Goal: Obtain resource: Obtain resource

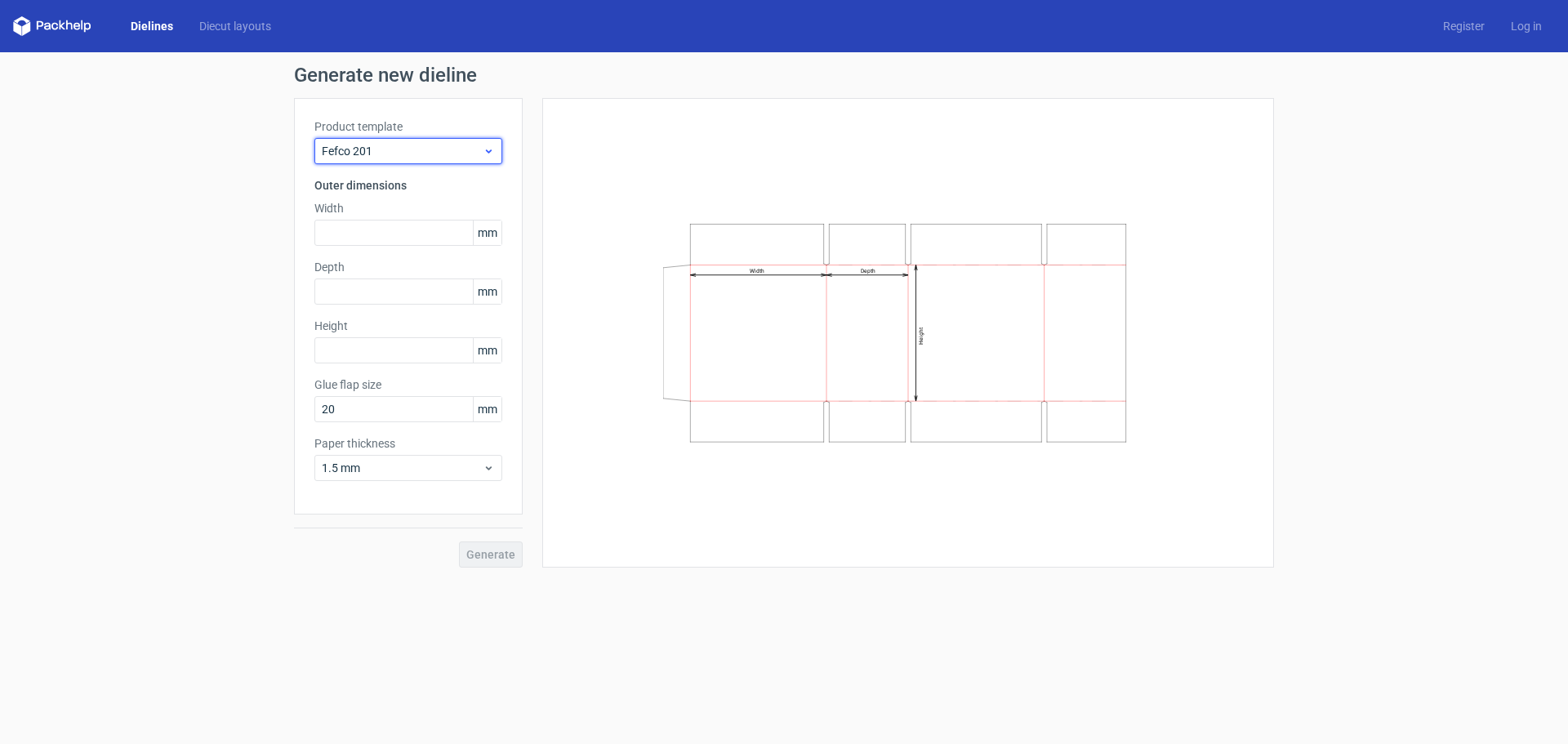
click at [432, 139] on div "Fefco 201" at bounding box center [408, 150] width 188 height 26
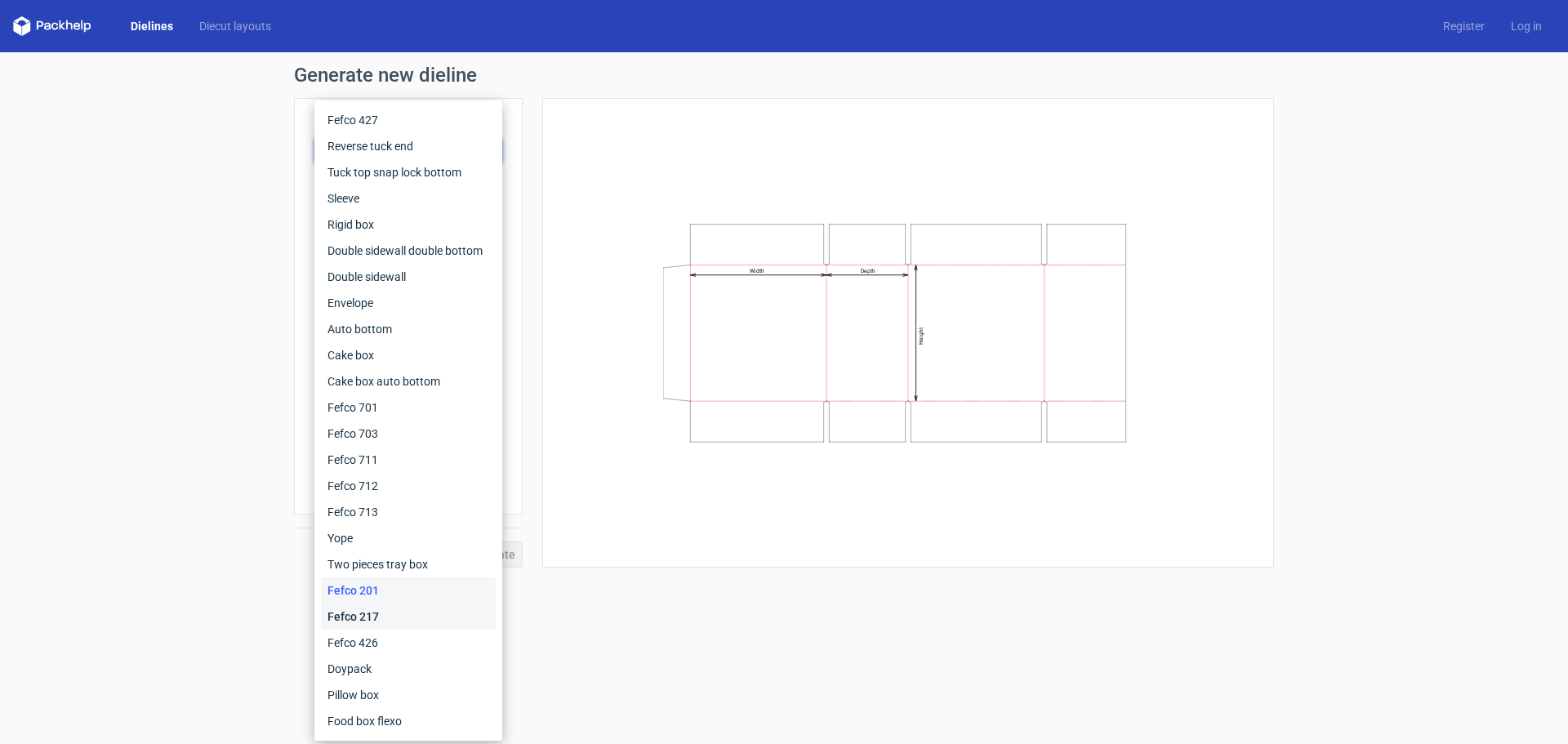
click at [396, 618] on div "Fefco 217" at bounding box center [408, 616] width 174 height 26
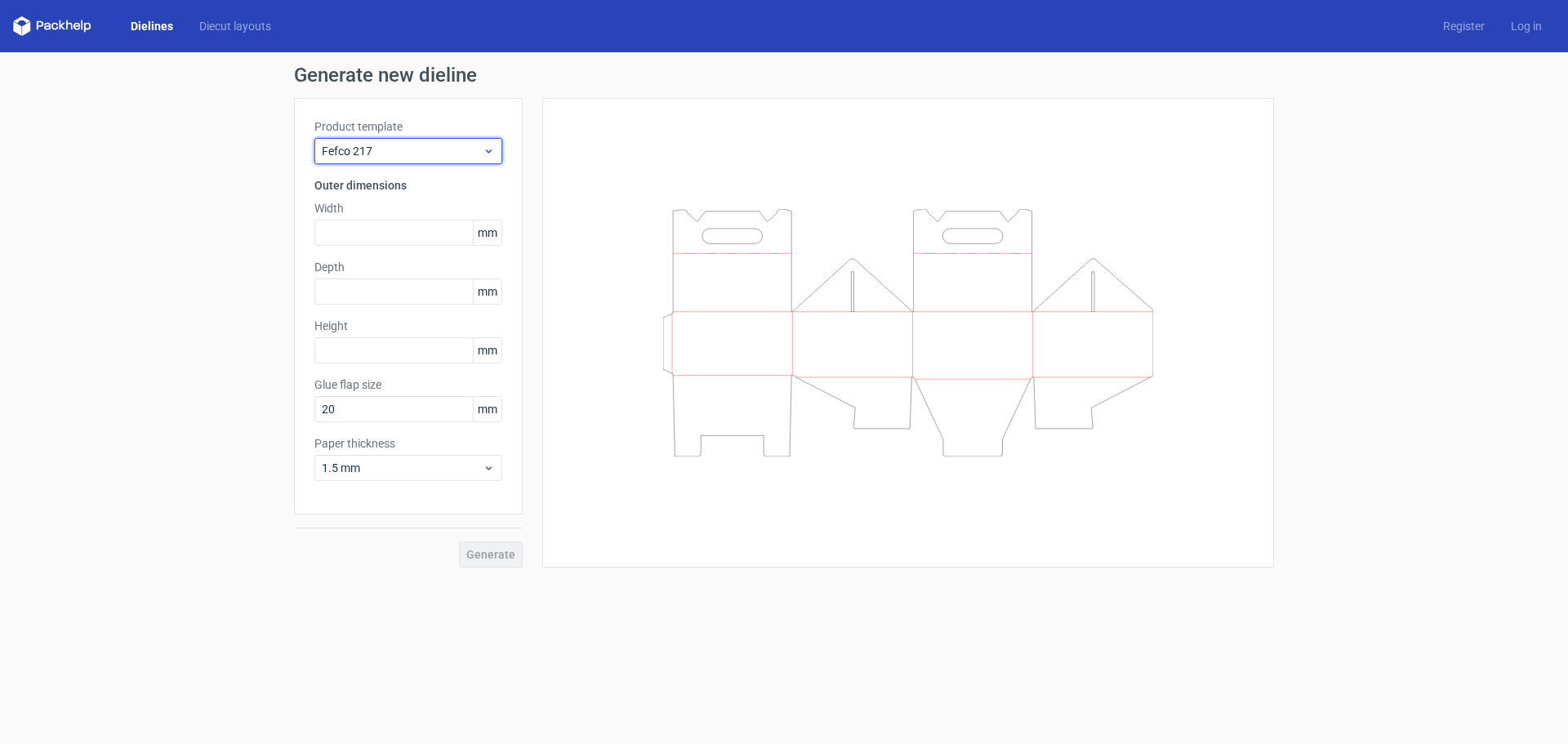
click at [414, 142] on div "Fefco 217" at bounding box center [408, 150] width 188 height 26
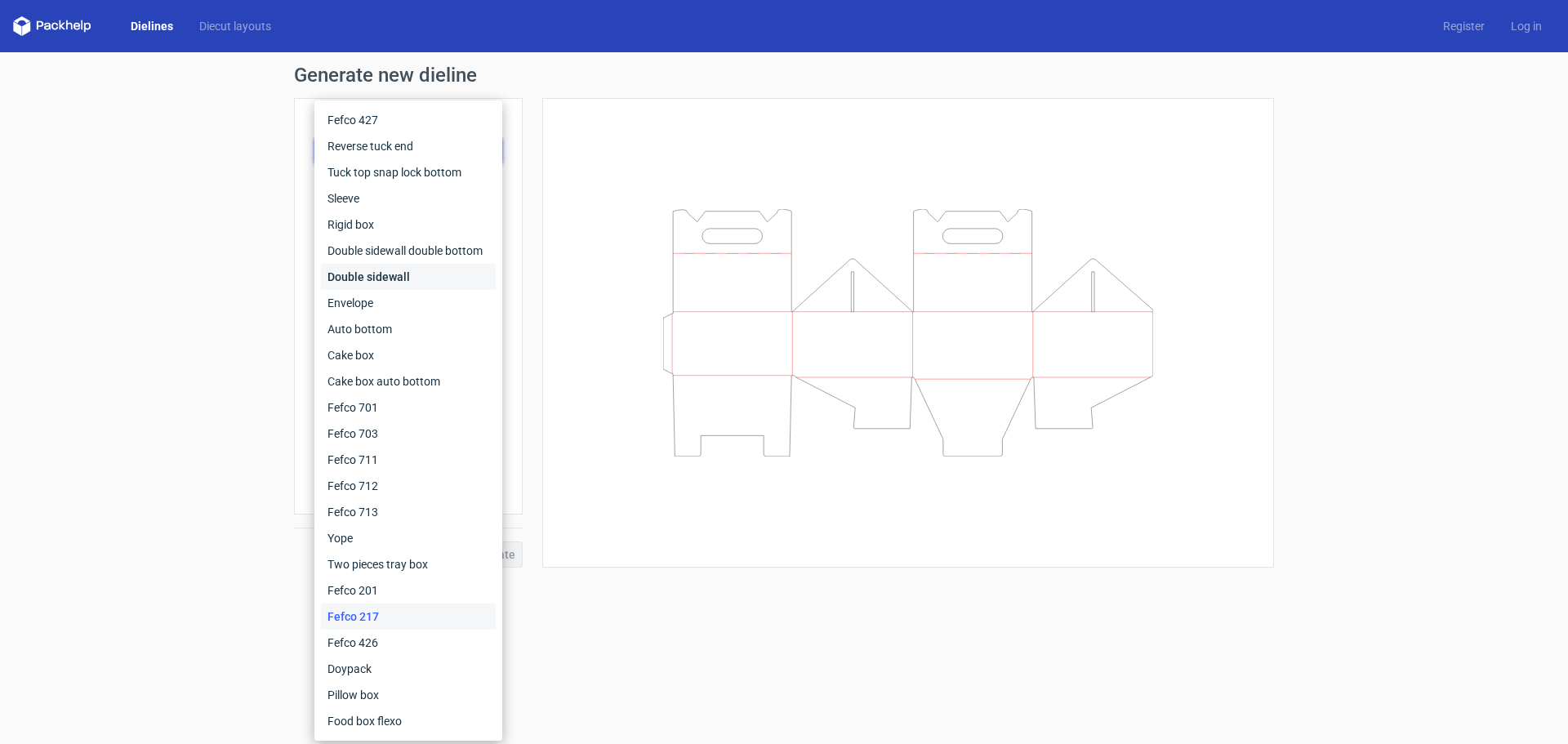
click at [370, 268] on div "Double sidewall" at bounding box center [408, 276] width 174 height 26
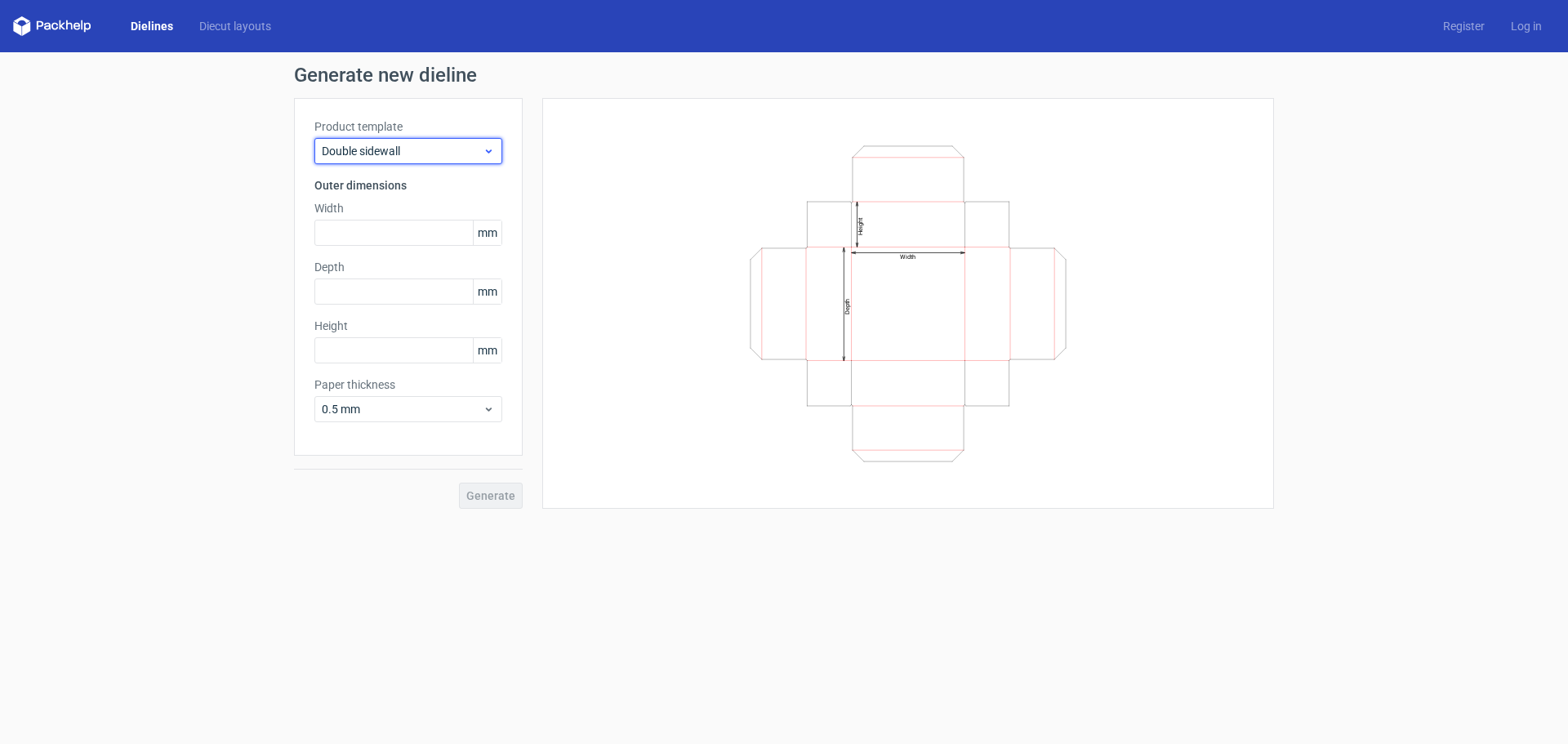
click at [387, 153] on span "Double sidewall" at bounding box center [402, 151] width 161 height 16
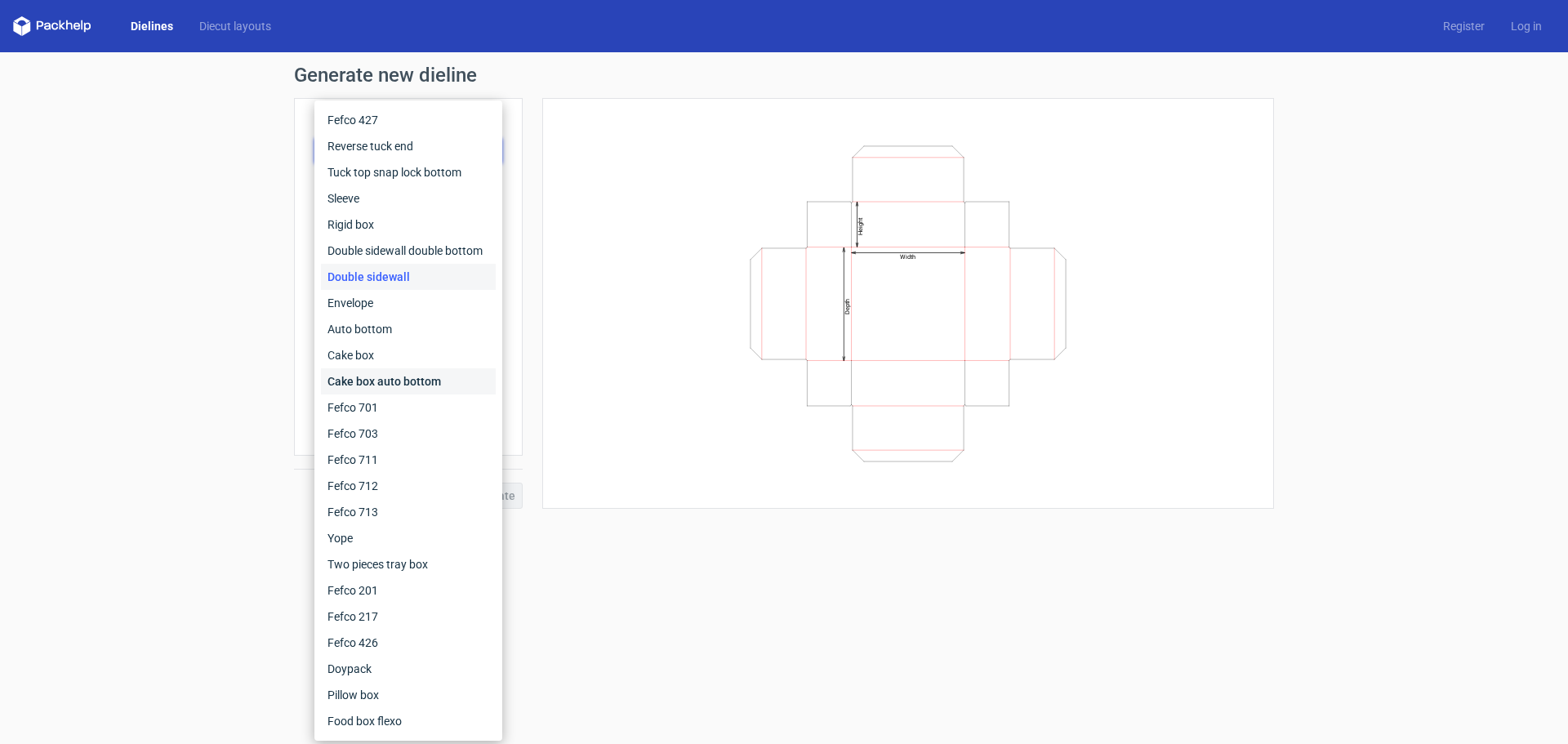
click at [396, 373] on div "Cake box auto bottom" at bounding box center [408, 381] width 174 height 26
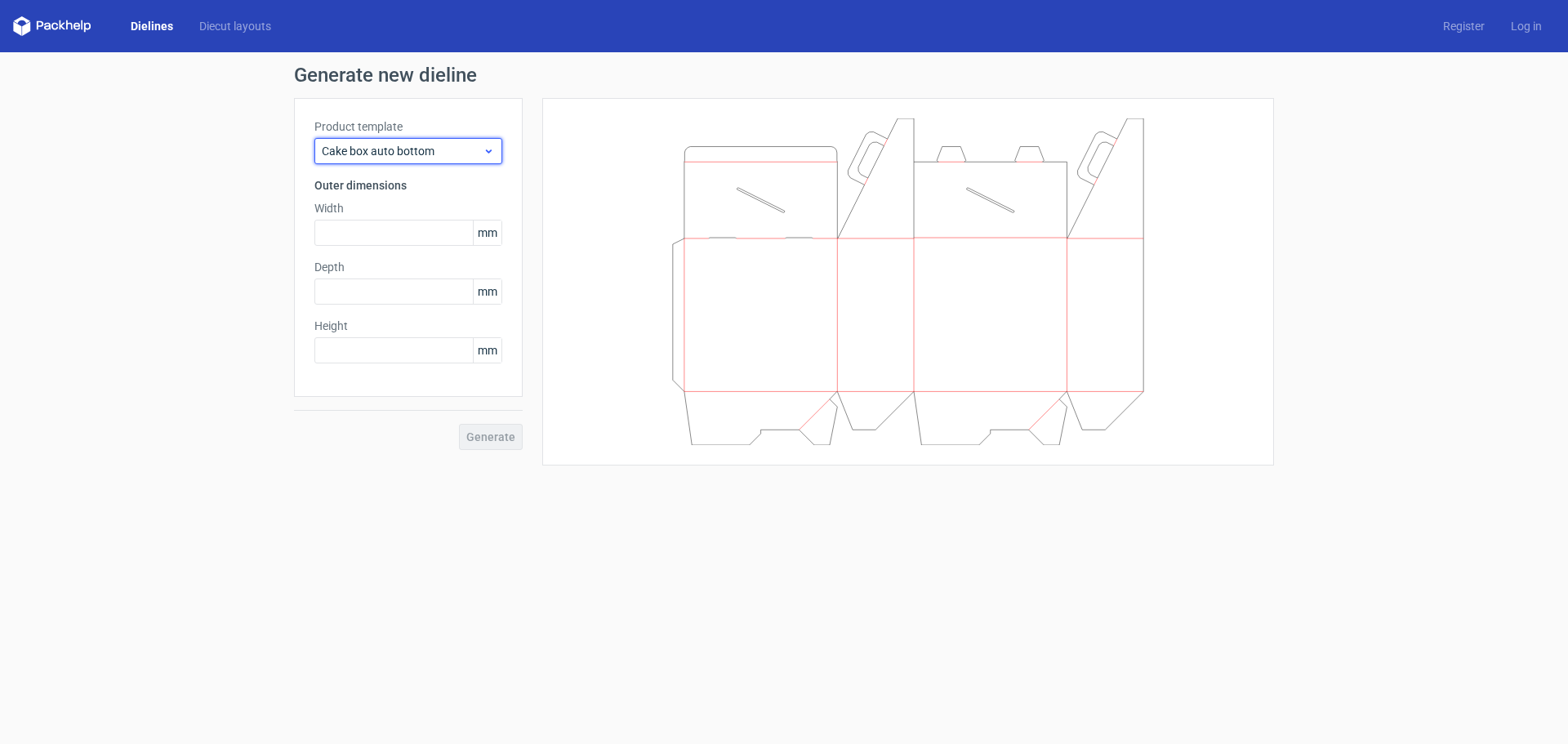
click at [395, 149] on span "Cake box auto bottom" at bounding box center [402, 151] width 161 height 16
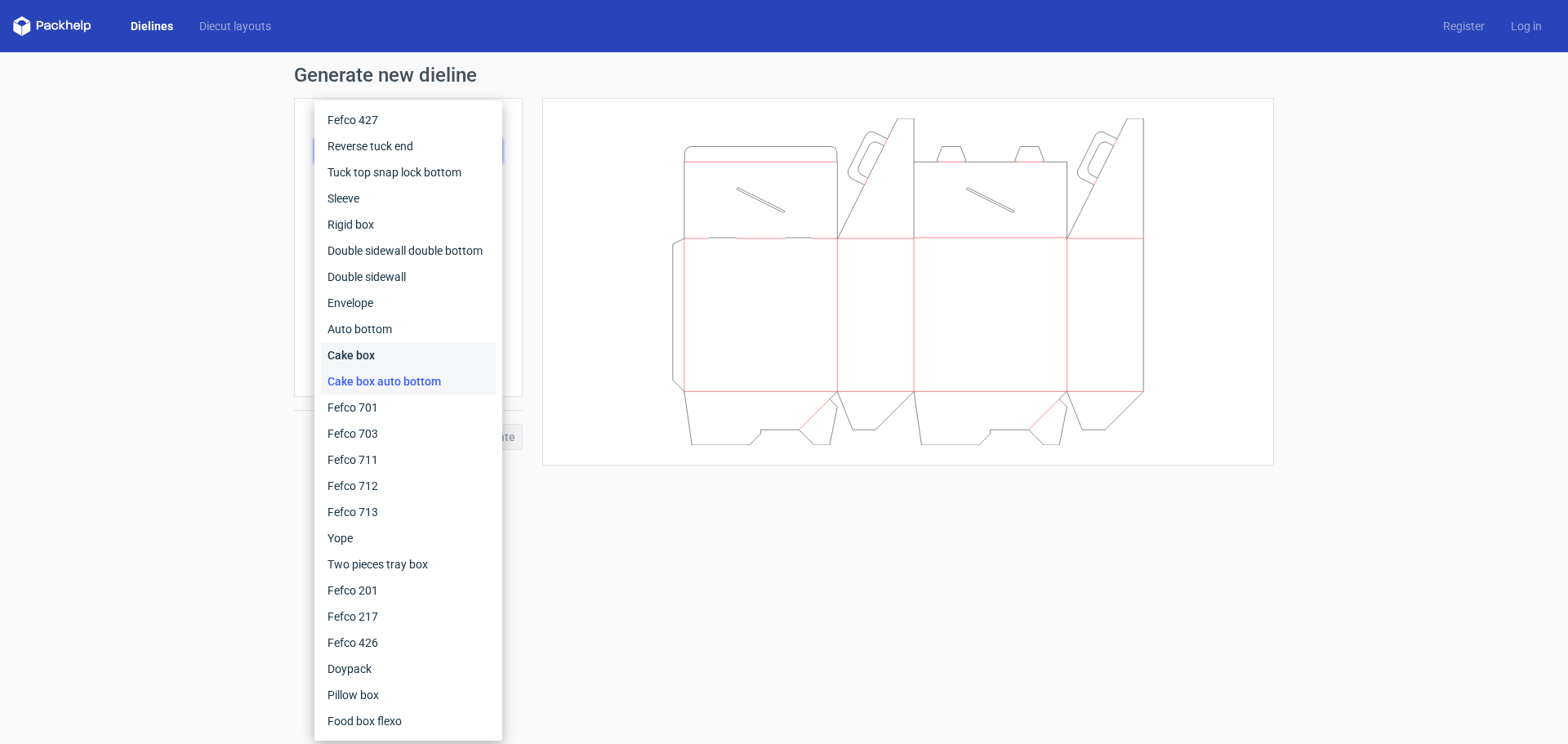
click at [369, 346] on div "Cake box" at bounding box center [408, 355] width 174 height 26
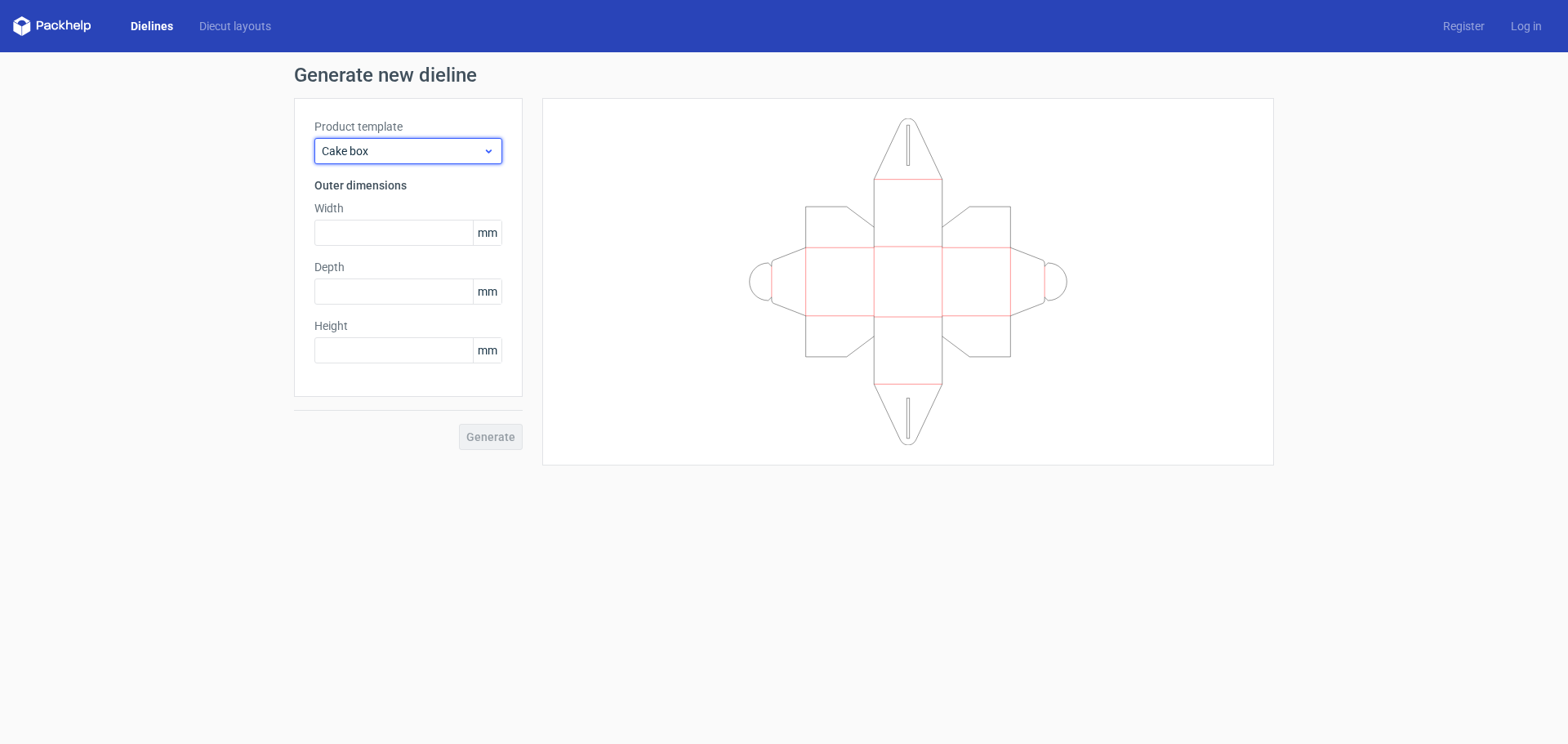
click at [383, 146] on span "Cake box" at bounding box center [402, 151] width 161 height 16
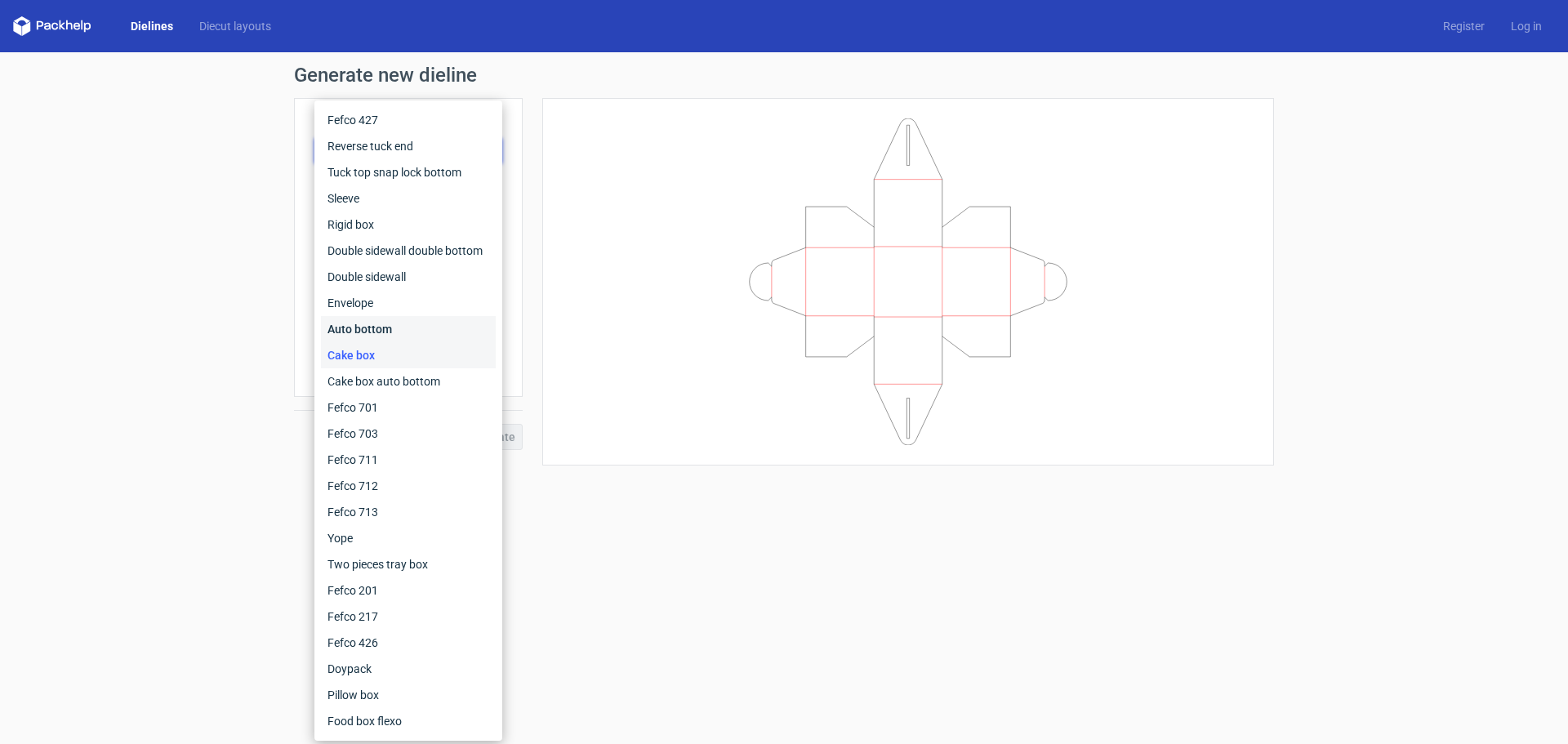
click at [347, 329] on div "Auto bottom" at bounding box center [408, 328] width 174 height 26
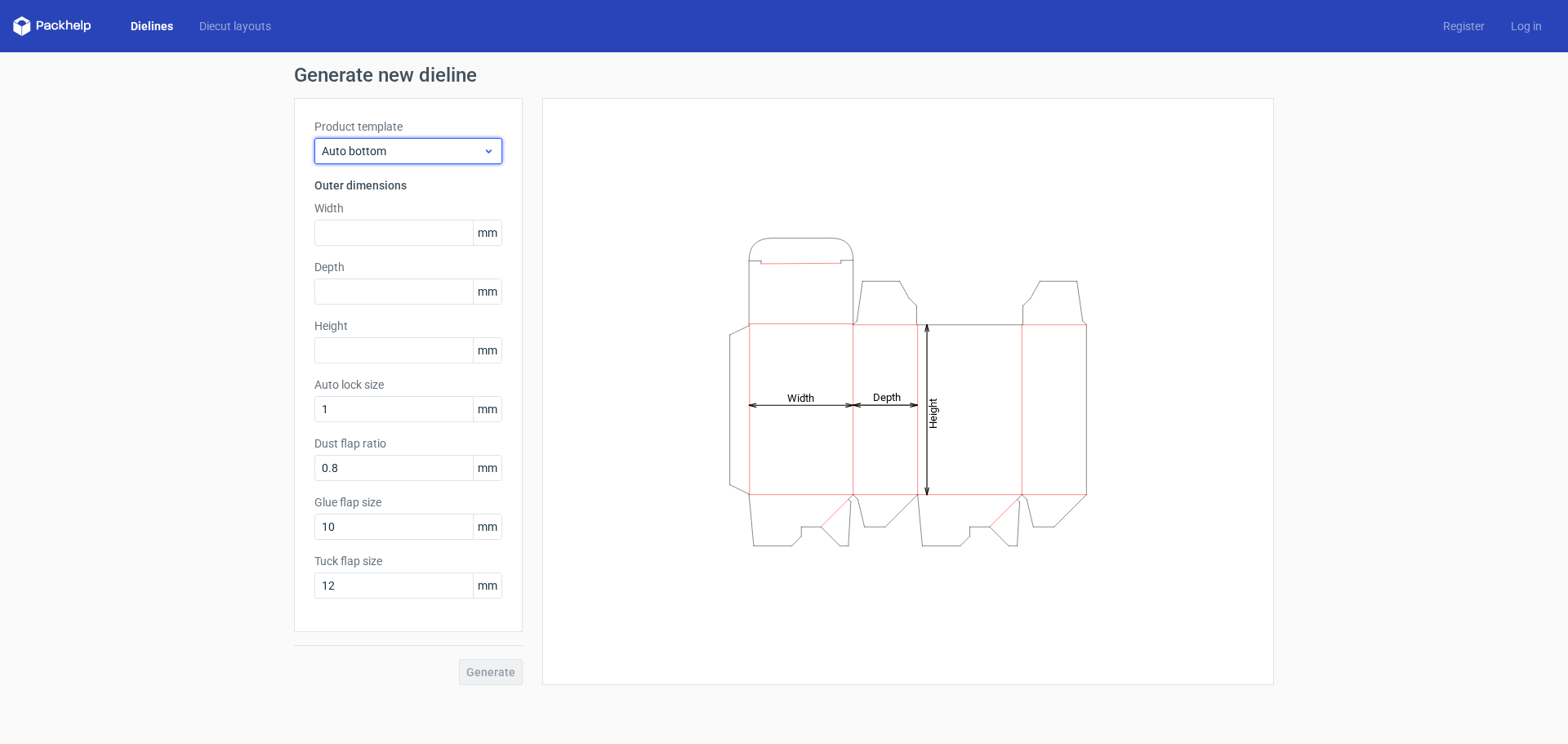
click at [353, 143] on span "Auto bottom" at bounding box center [402, 151] width 161 height 16
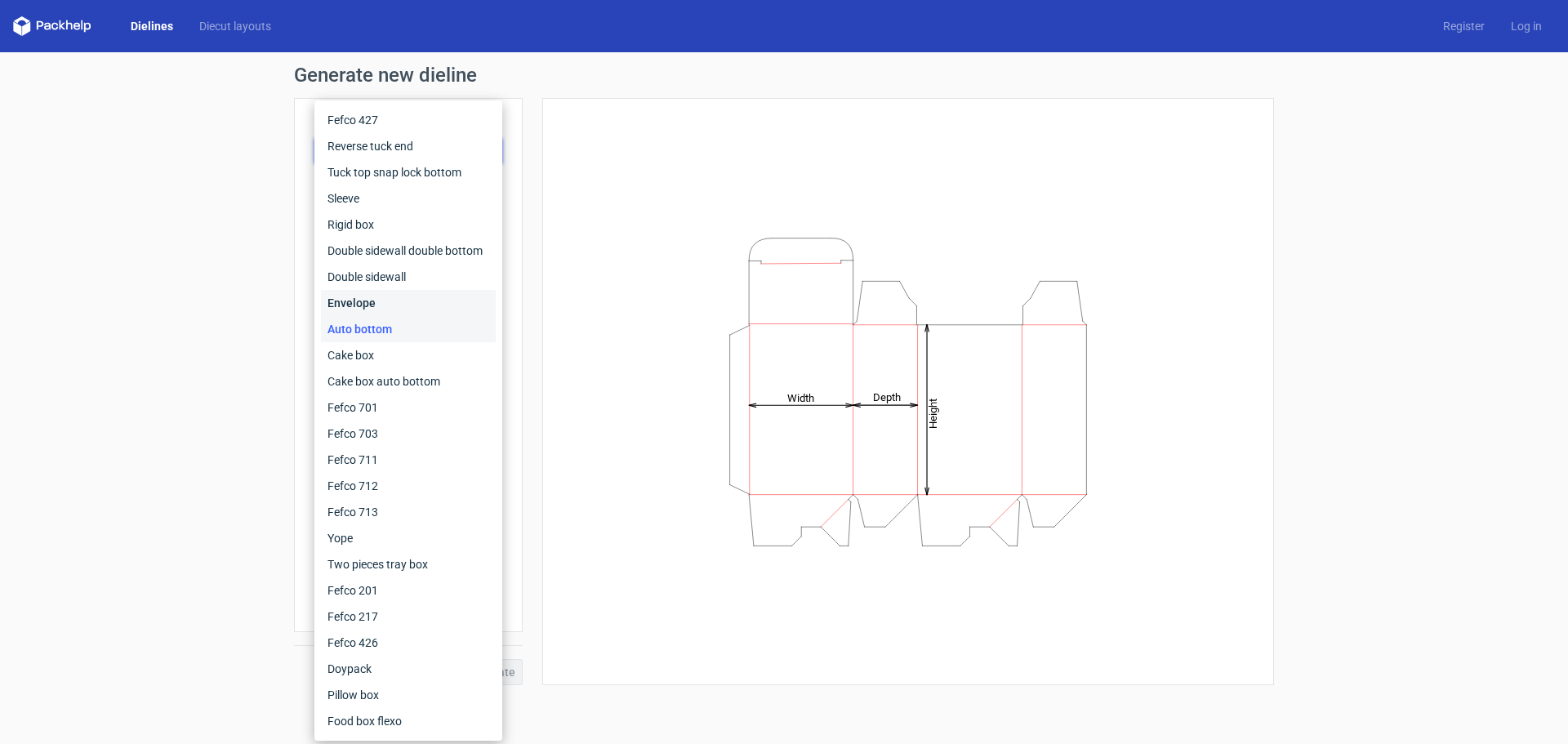
click at [361, 308] on div "Envelope" at bounding box center [408, 302] width 174 height 26
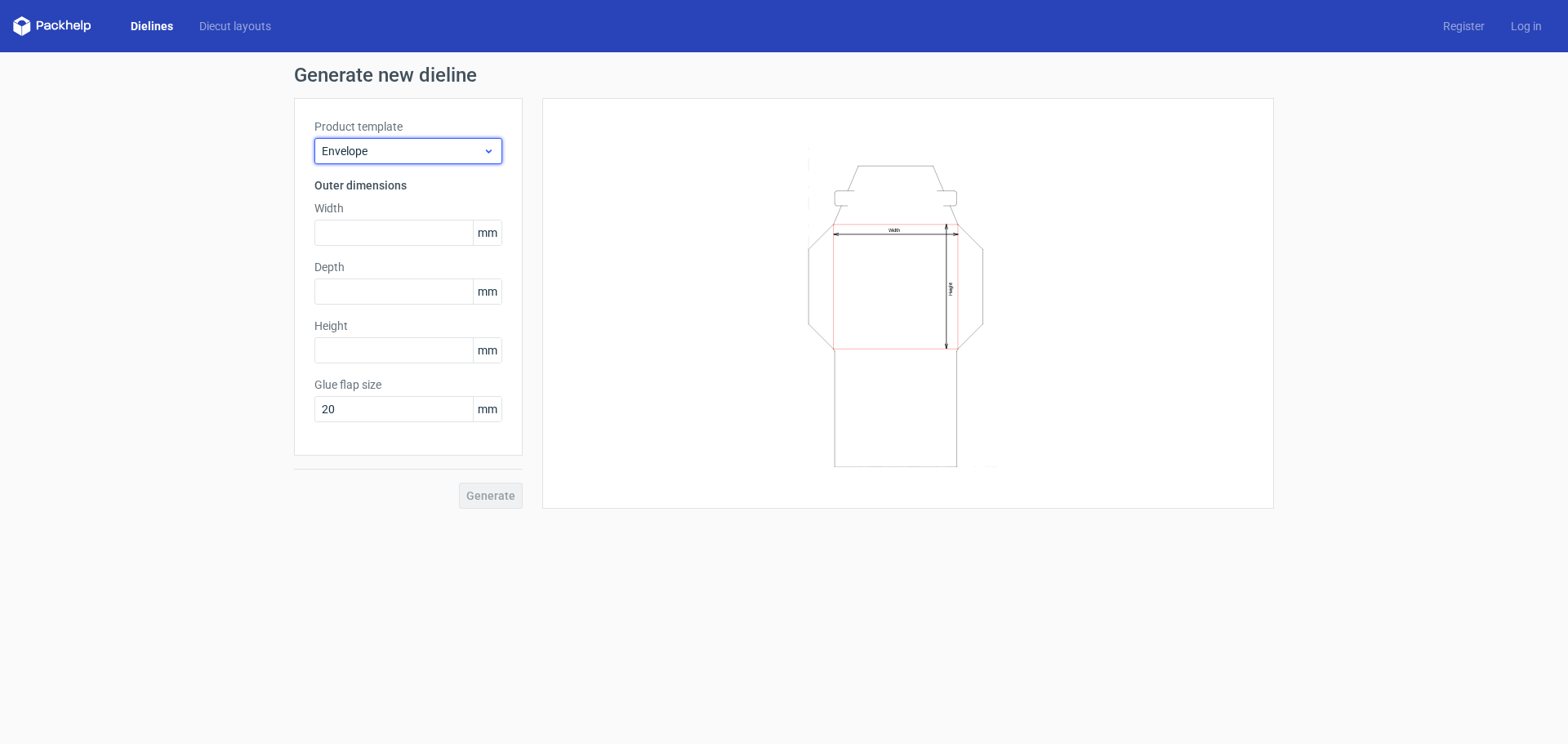
click at [376, 152] on span "Envelope" at bounding box center [402, 151] width 161 height 16
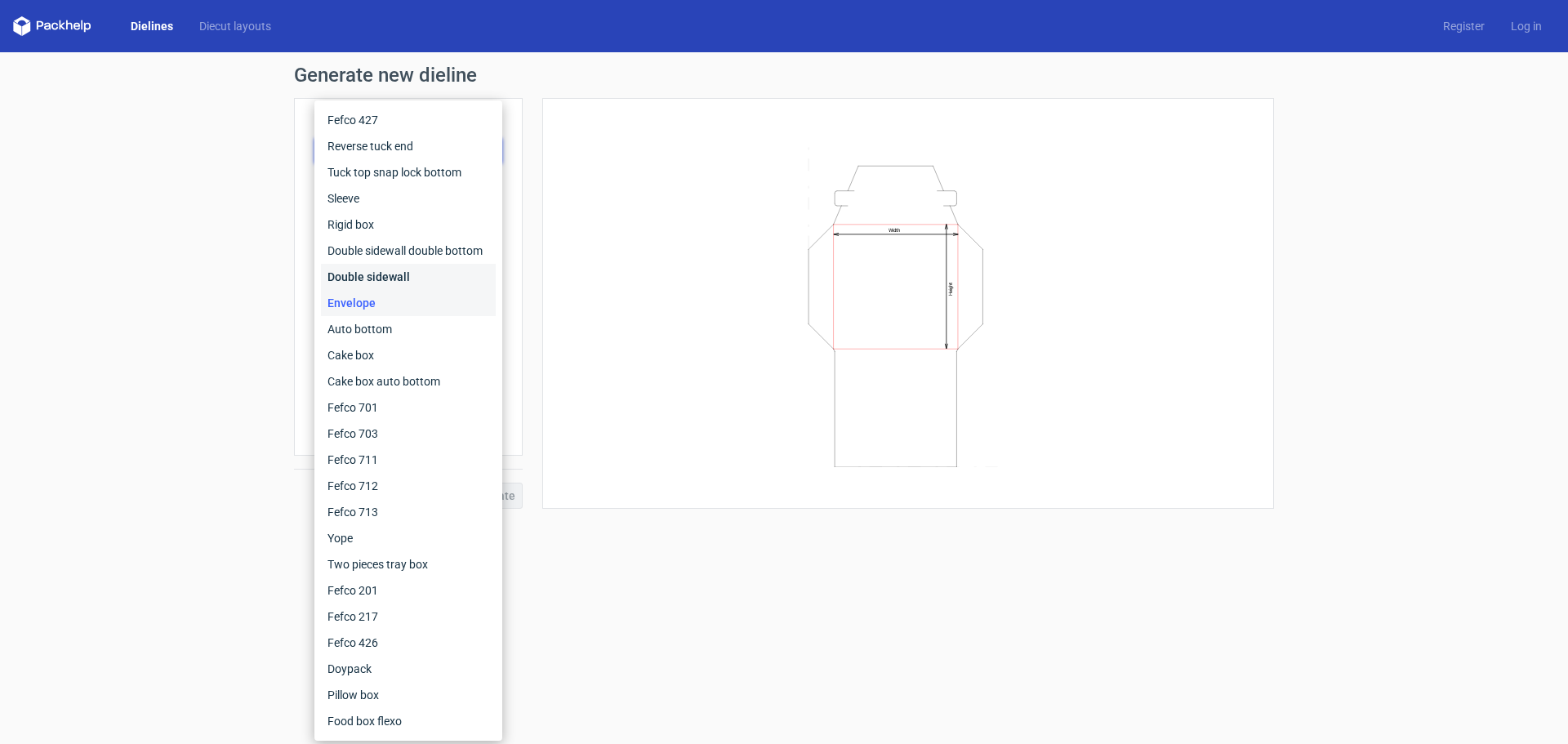
click at [348, 264] on div "Double sidewall" at bounding box center [408, 276] width 174 height 26
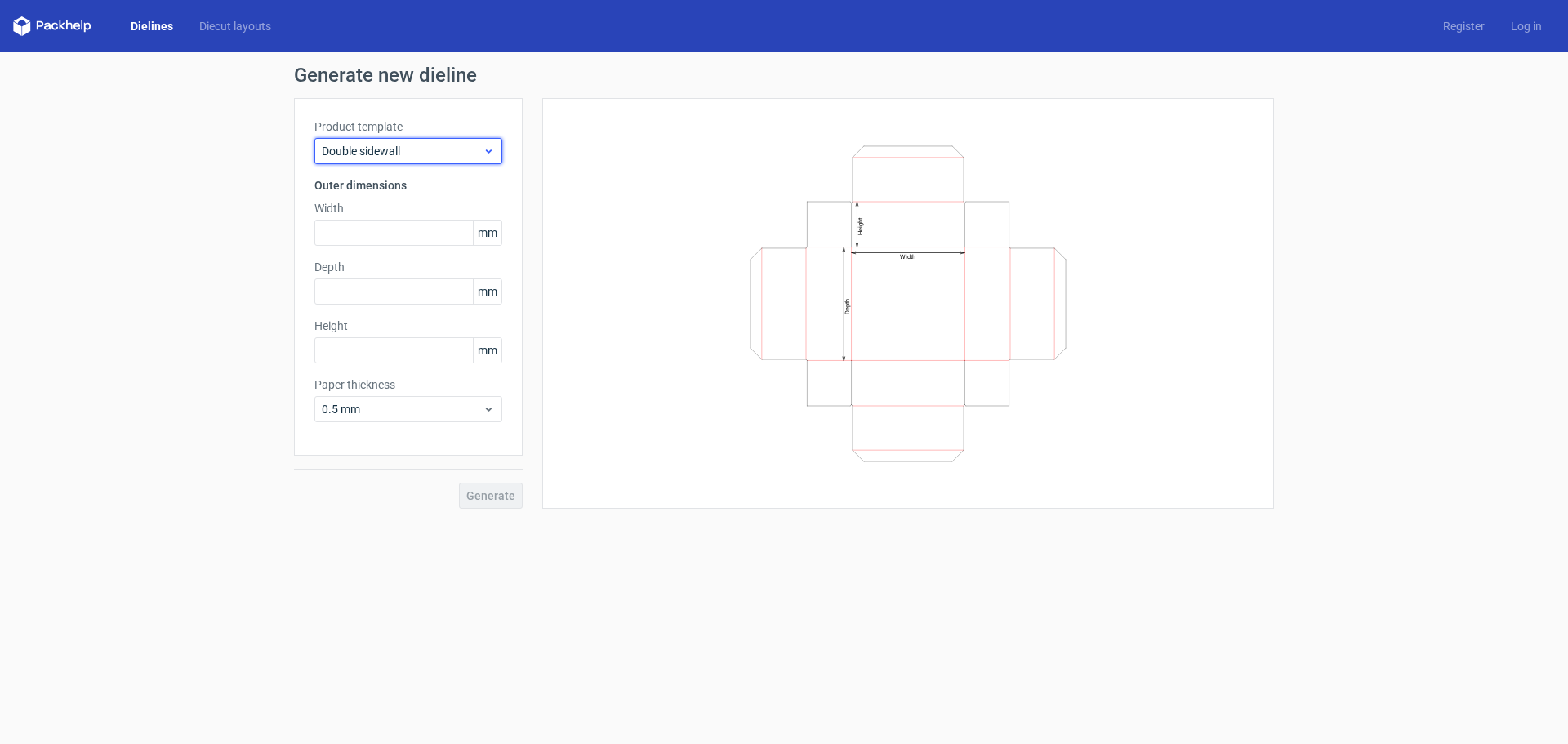
click at [357, 151] on span "Double sidewall" at bounding box center [402, 151] width 161 height 16
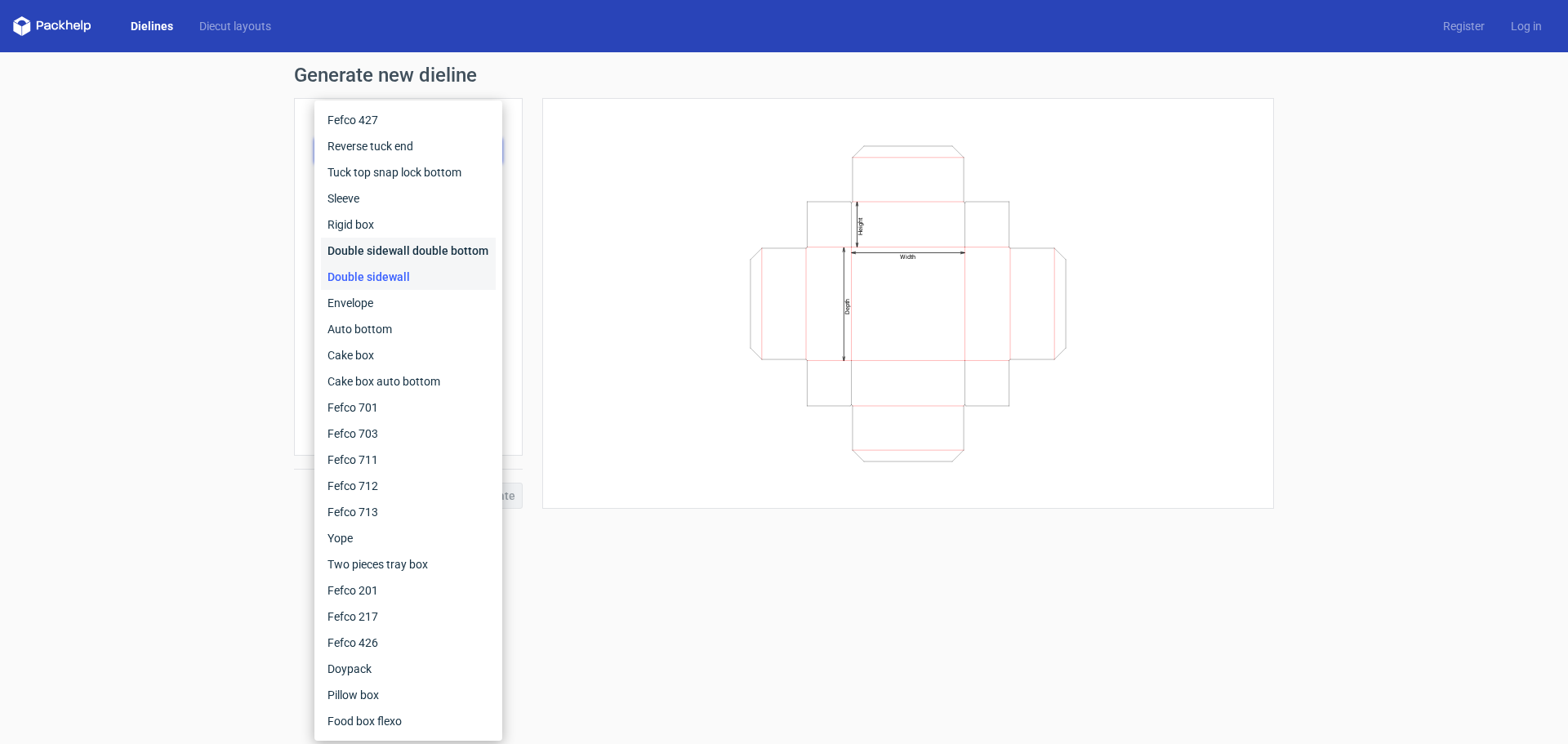
click at [352, 246] on div "Double sidewall double bottom" at bounding box center [408, 250] width 174 height 26
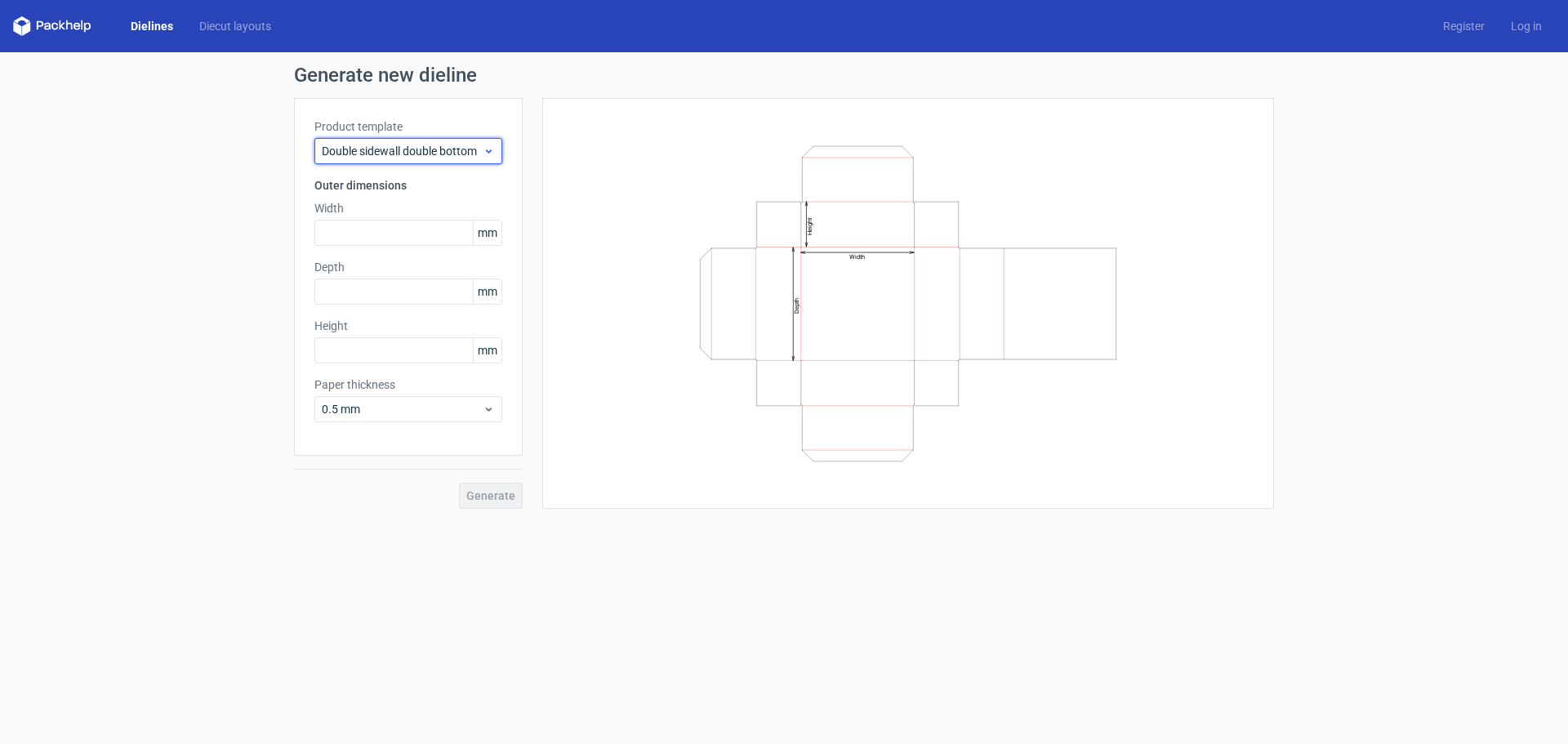
click at [379, 153] on span "Double sidewall double bottom" at bounding box center [402, 151] width 161 height 16
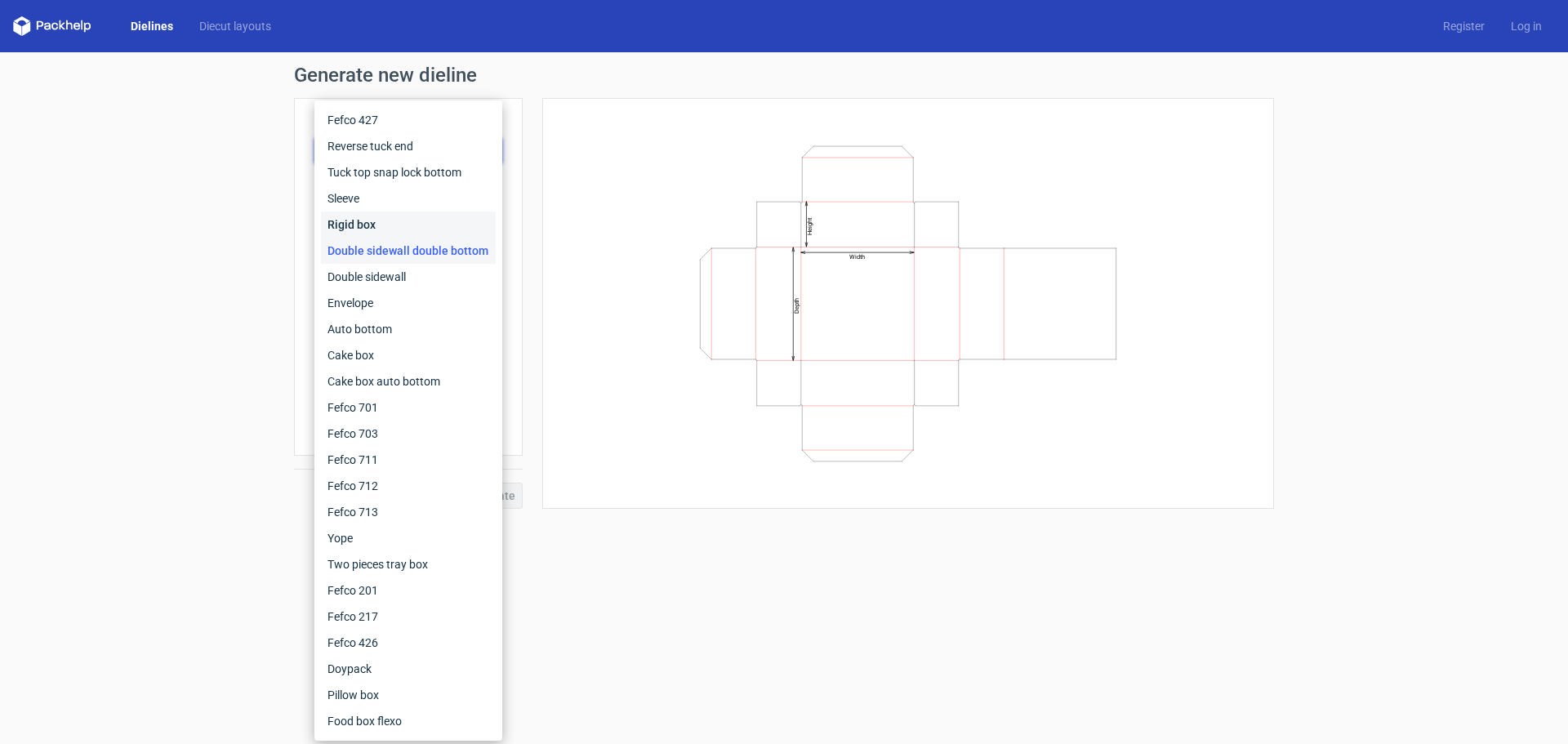
click at [367, 227] on div "Rigid box" at bounding box center [408, 224] width 174 height 26
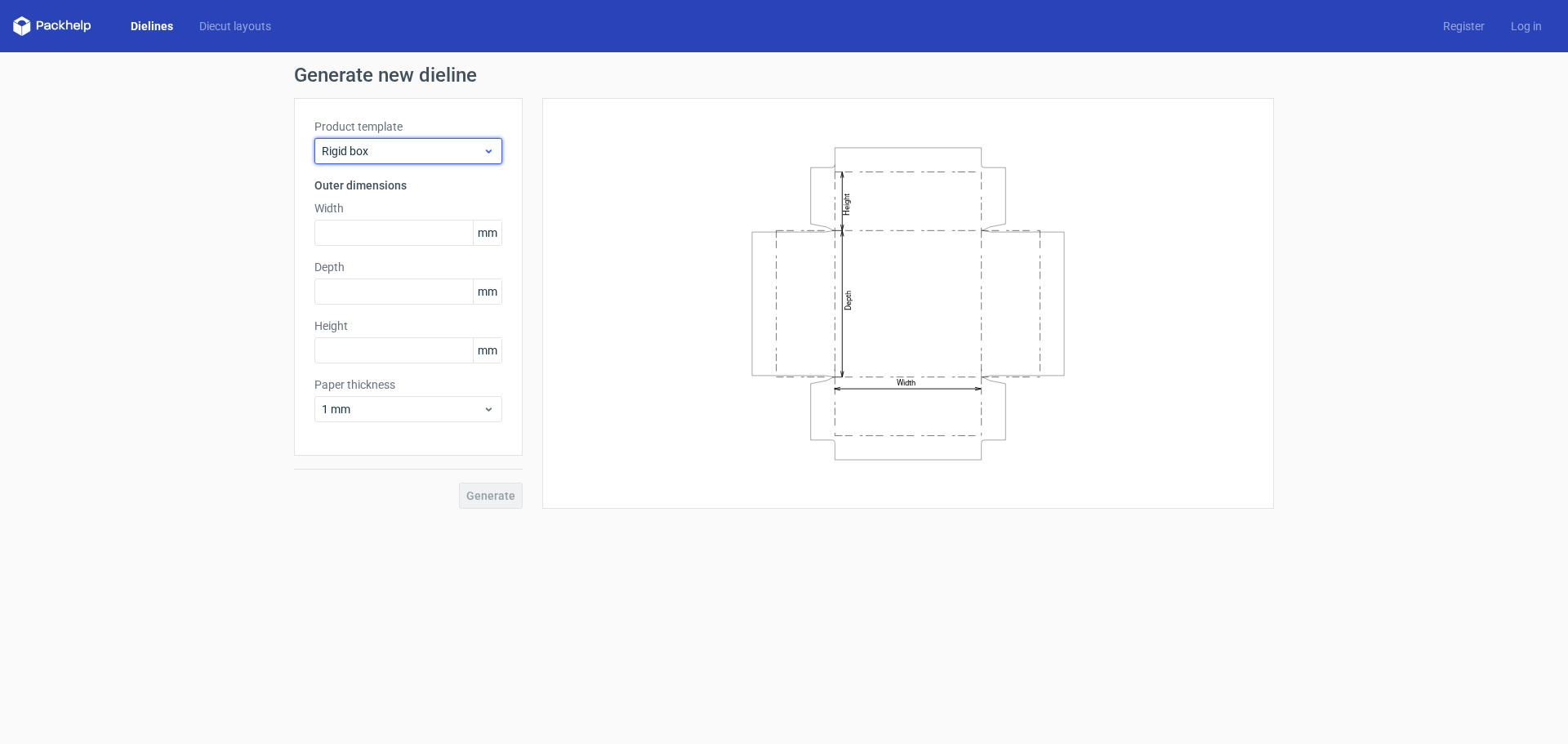
click at [385, 147] on span "Rigid box" at bounding box center [402, 151] width 161 height 16
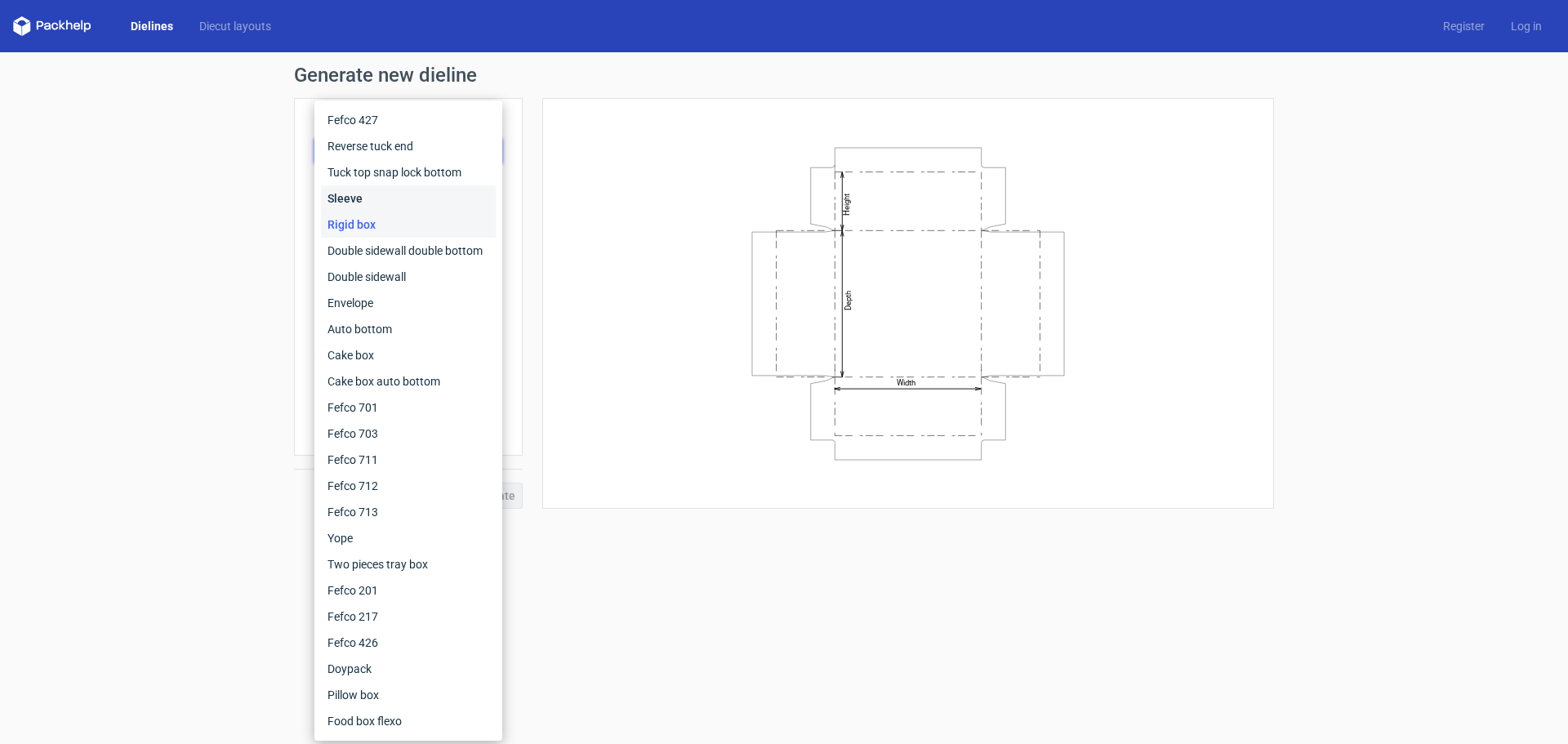
click at [374, 204] on div "Sleeve" at bounding box center [408, 198] width 174 height 26
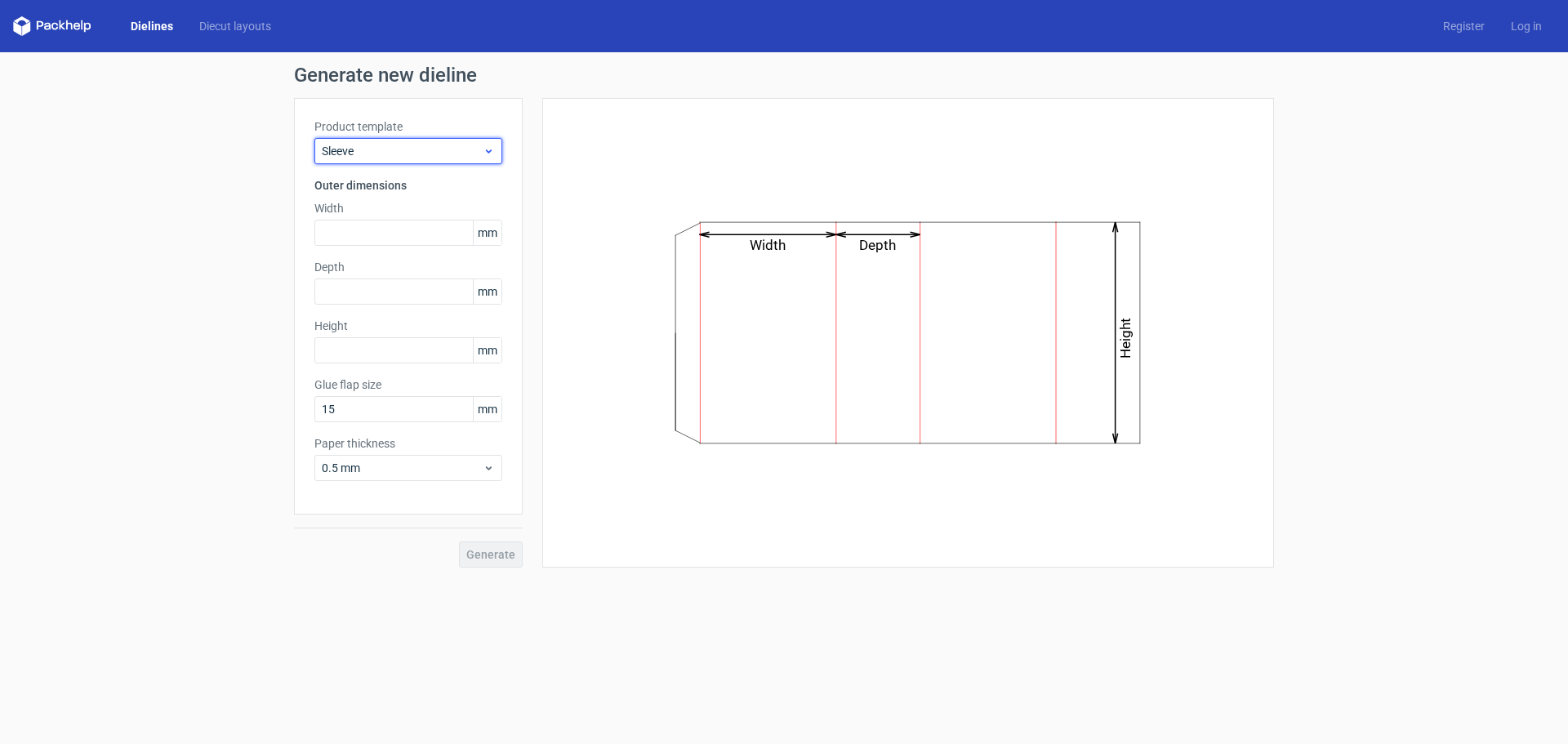
click at [386, 149] on span "Sleeve" at bounding box center [402, 151] width 161 height 16
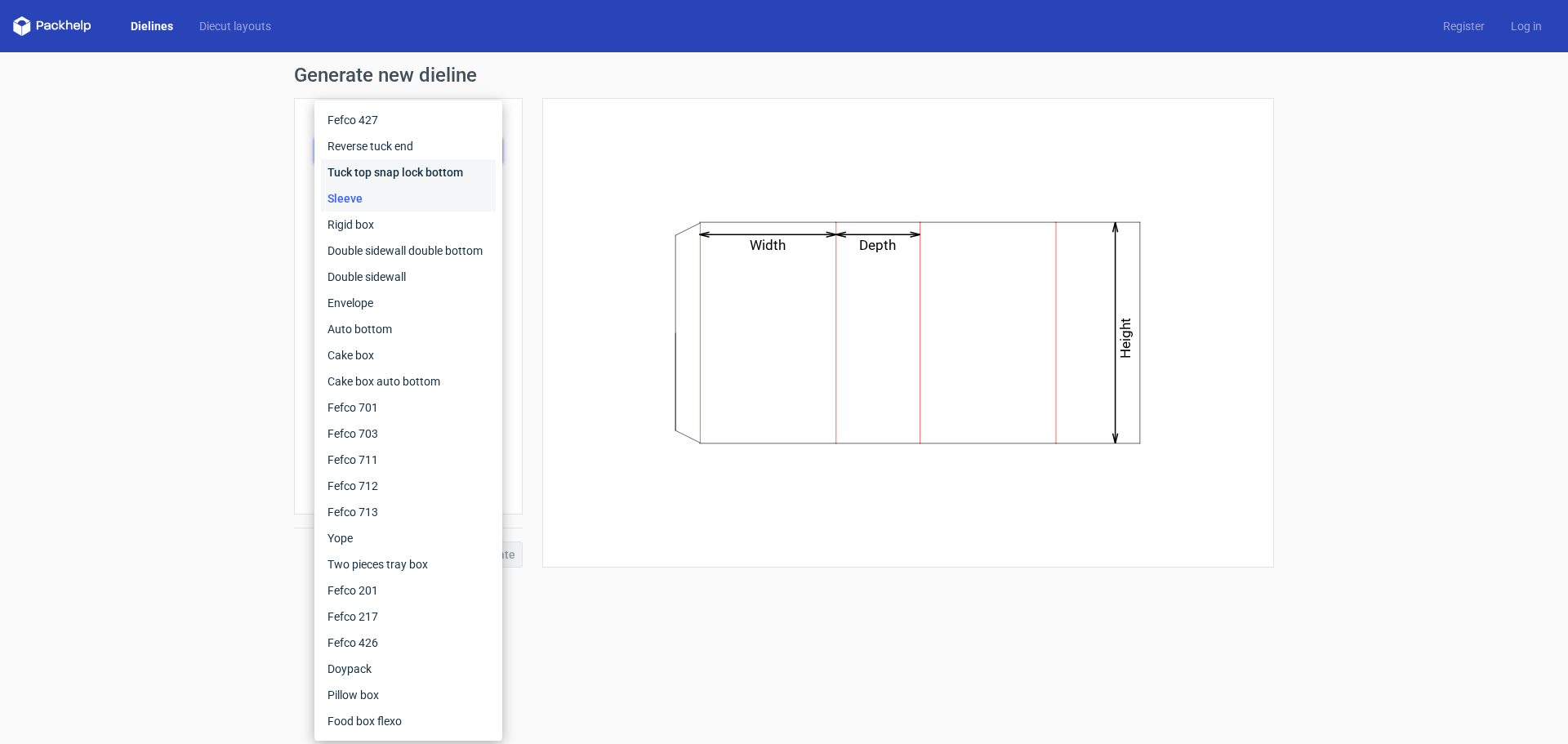
click at [382, 183] on div "Tuck top snap lock bottom" at bounding box center [408, 172] width 174 height 26
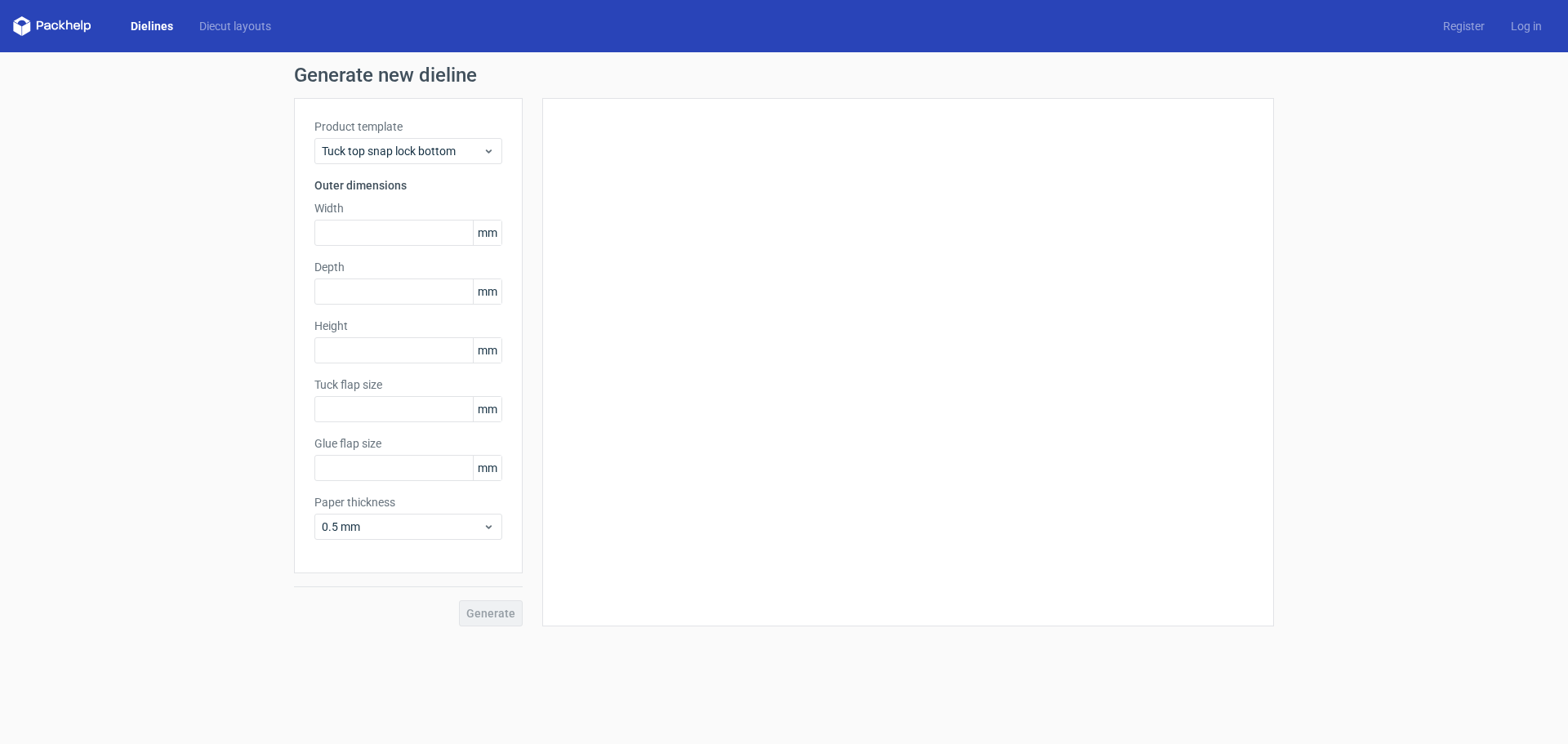
type input "15"
type input "10"
click at [764, 336] on icon "Height Depth Width" at bounding box center [907, 363] width 490 height 327
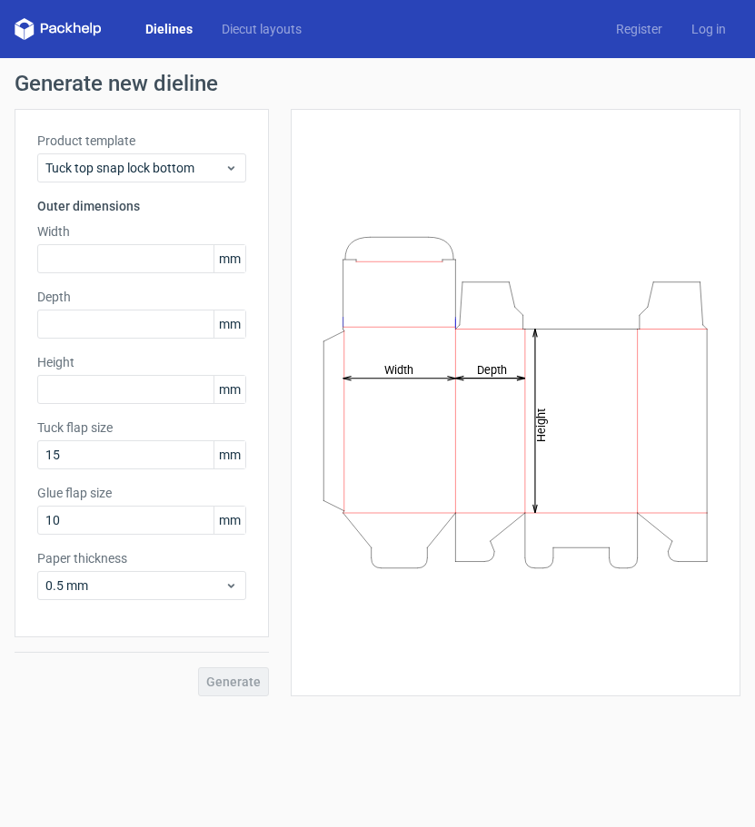
drag, startPoint x: 567, startPoint y: 353, endPoint x: 638, endPoint y: 317, distance: 79.6
click at [647, 313] on icon "Height Depth Width" at bounding box center [515, 403] width 404 height 352
drag, startPoint x: 620, startPoint y: 331, endPoint x: 640, endPoint y: 331, distance: 20.0
click at [640, 331] on icon "Height Depth Width" at bounding box center [515, 403] width 404 height 352
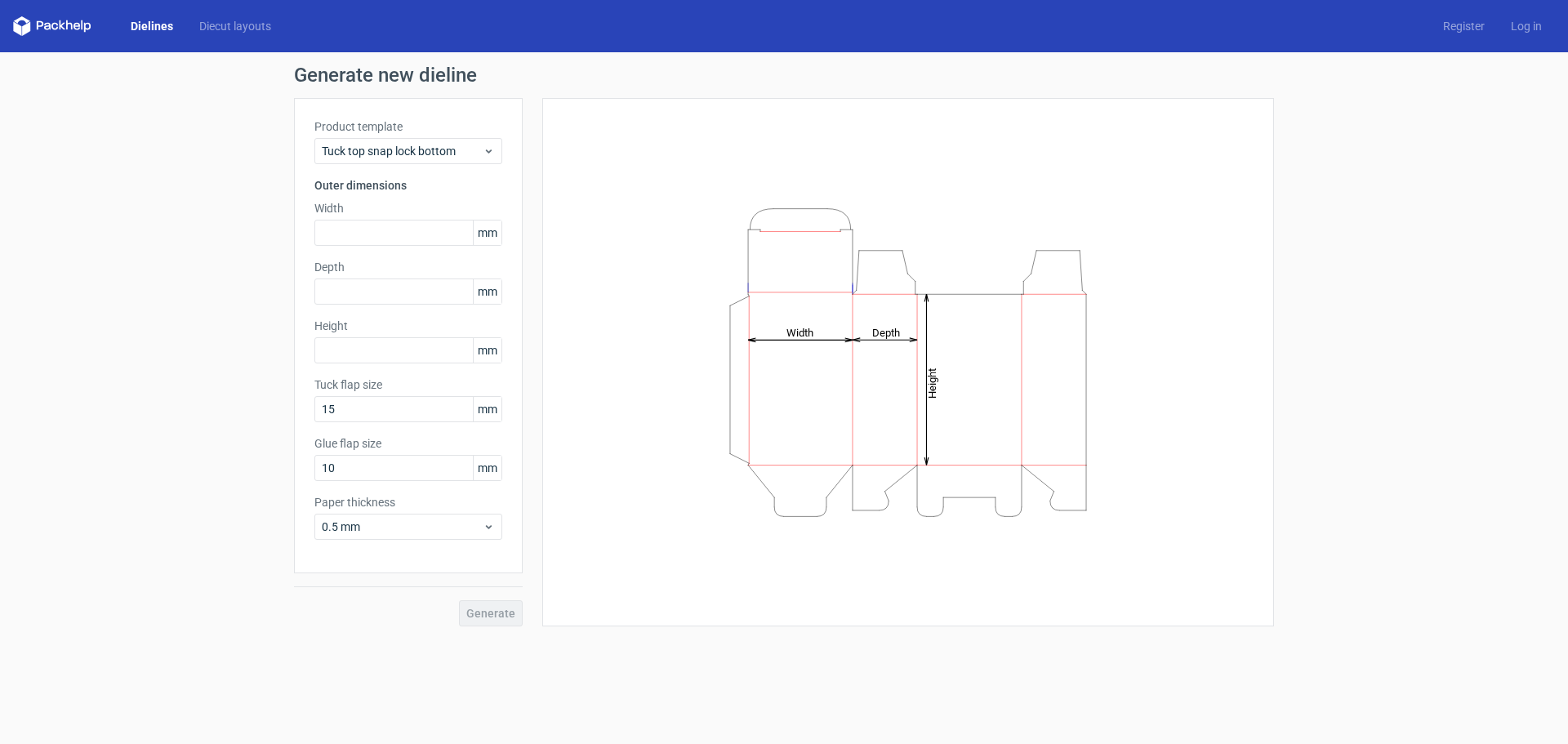
click at [508, 617] on div "Generate" at bounding box center [408, 600] width 228 height 53
click at [419, 230] on input "text" at bounding box center [408, 232] width 188 height 26
type input "5"
type input "300"
type input "3"
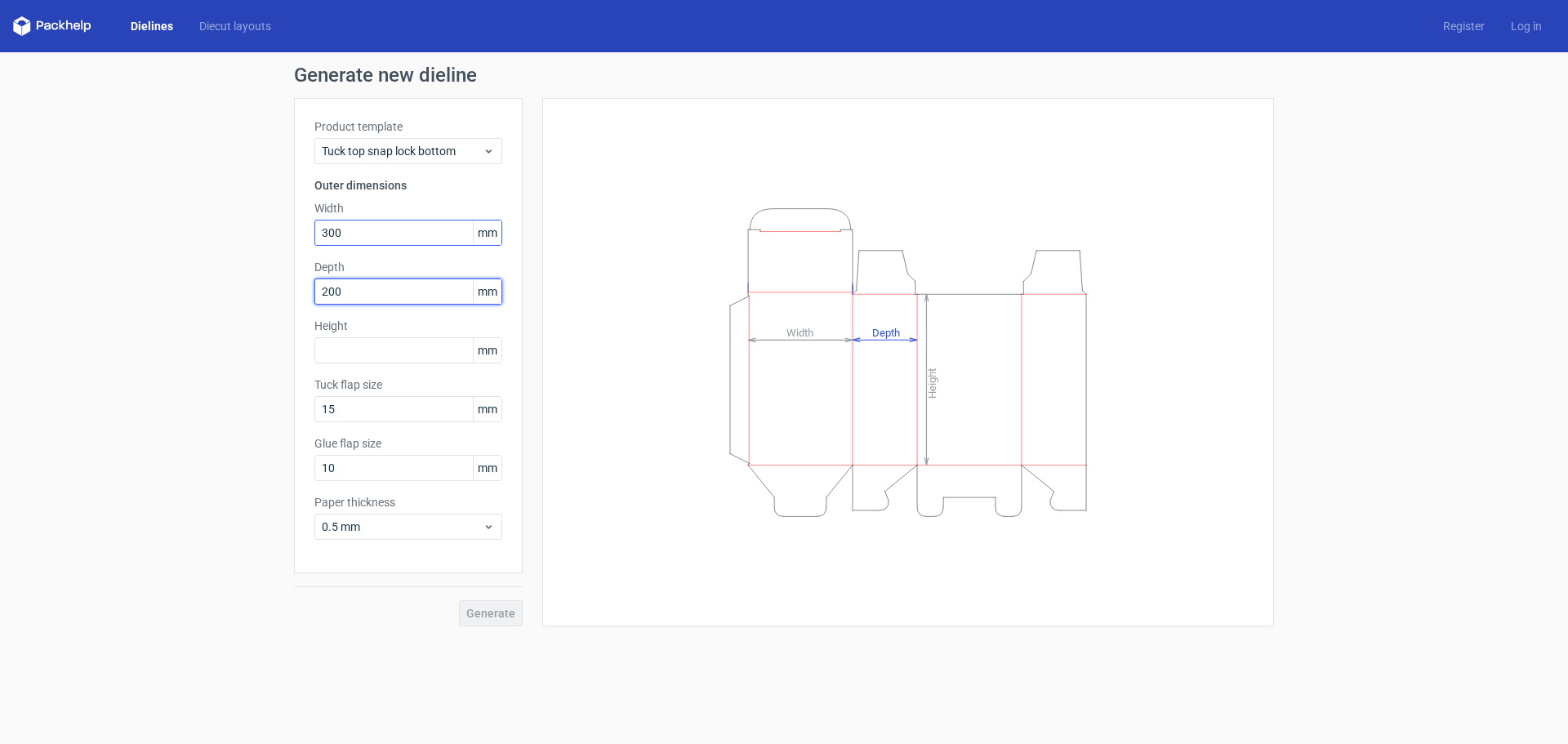
type input "200"
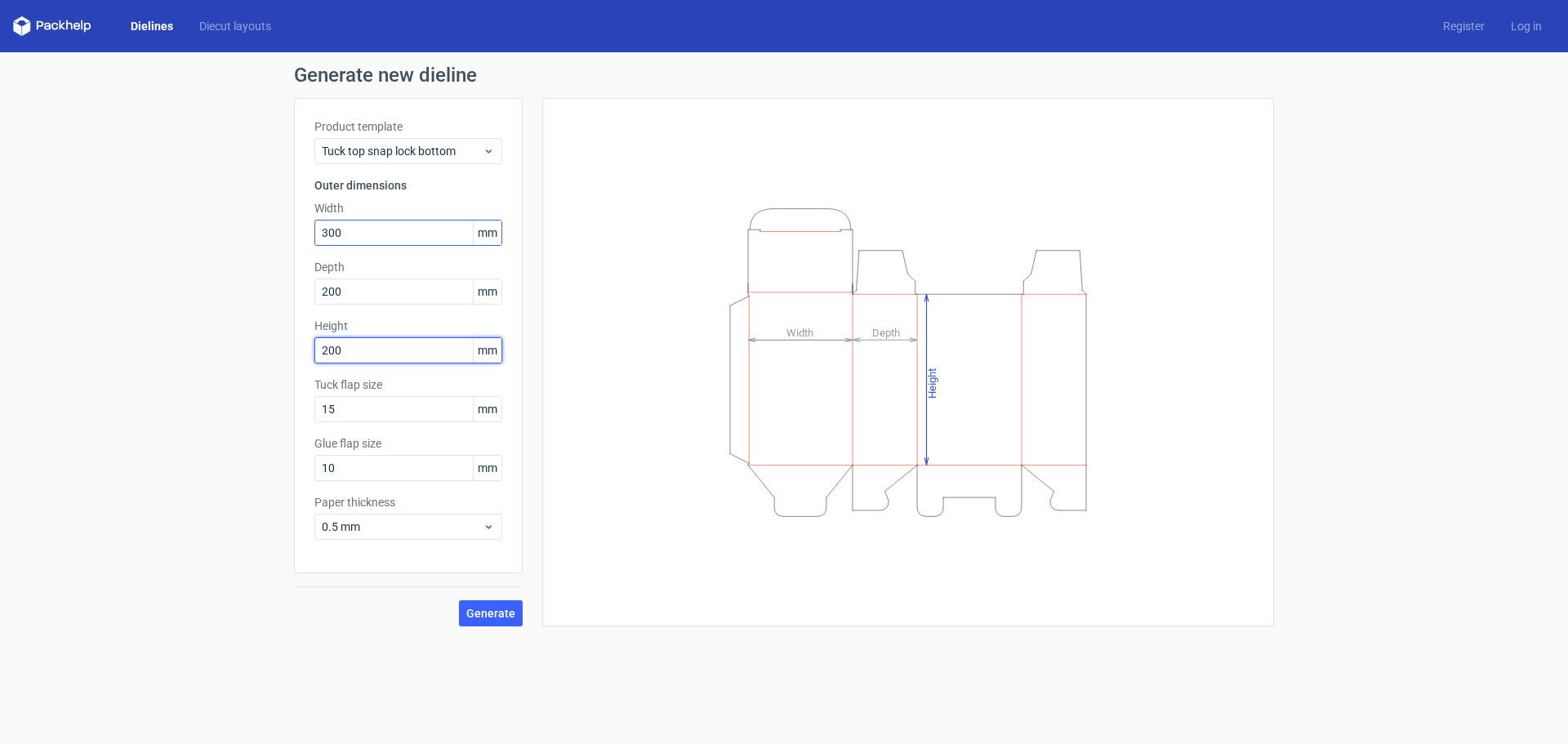
type input "200"
click at [474, 604] on button "Generate" at bounding box center [490, 614] width 64 height 26
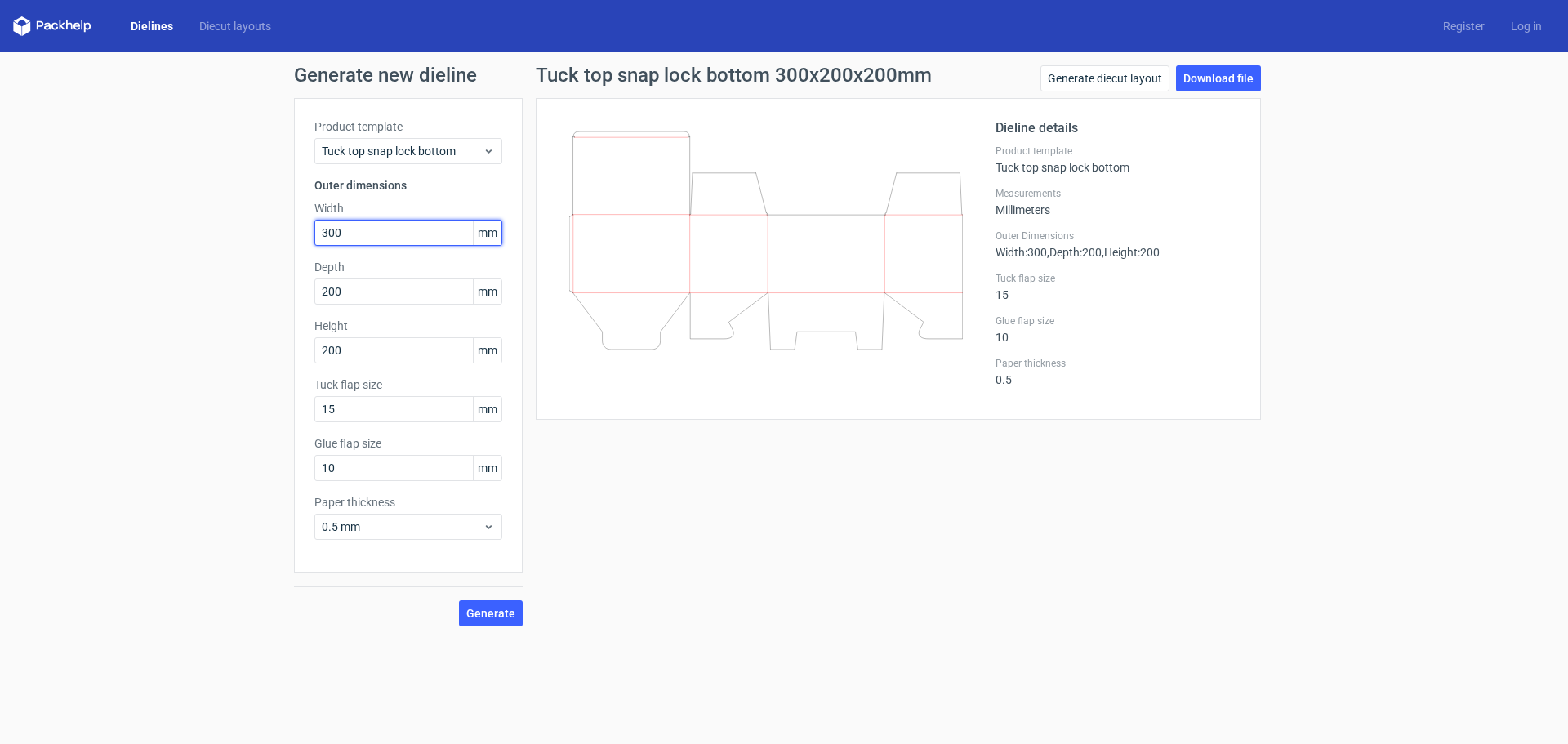
drag, startPoint x: 366, startPoint y: 224, endPoint x: 277, endPoint y: 236, distance: 89.8
click at [281, 235] on div "Generate new dieline Product template Tuck top snap lock bottom Outer dimension…" at bounding box center [784, 345] width 1568 height 587
type input "180"
type input "90"
type input "120"
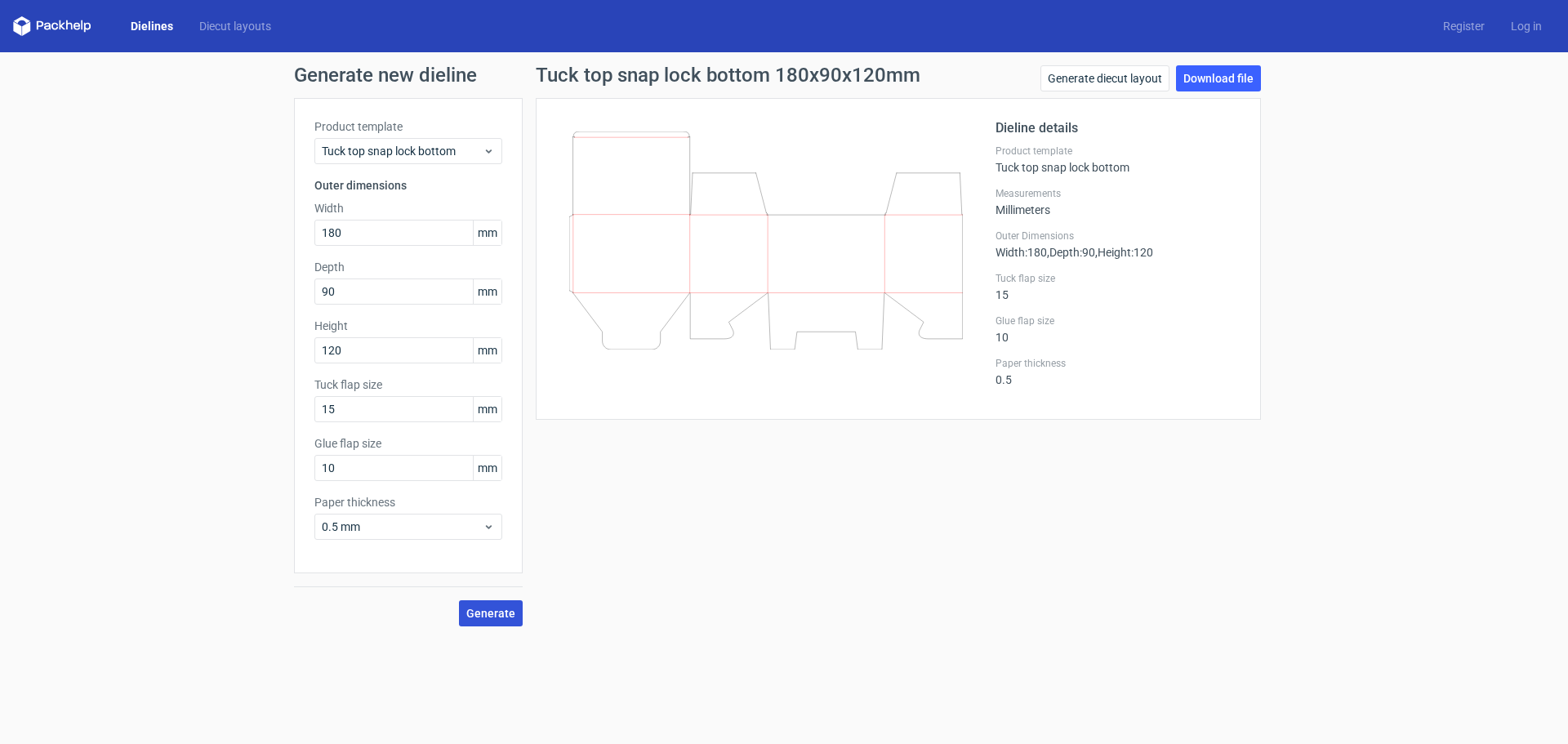
click at [491, 618] on span "Generate" at bounding box center [491, 614] width 49 height 12
click at [1243, 85] on link "Download file" at bounding box center [1218, 78] width 85 height 26
click at [1129, 84] on link "Generate diecut layout" at bounding box center [1104, 78] width 129 height 26
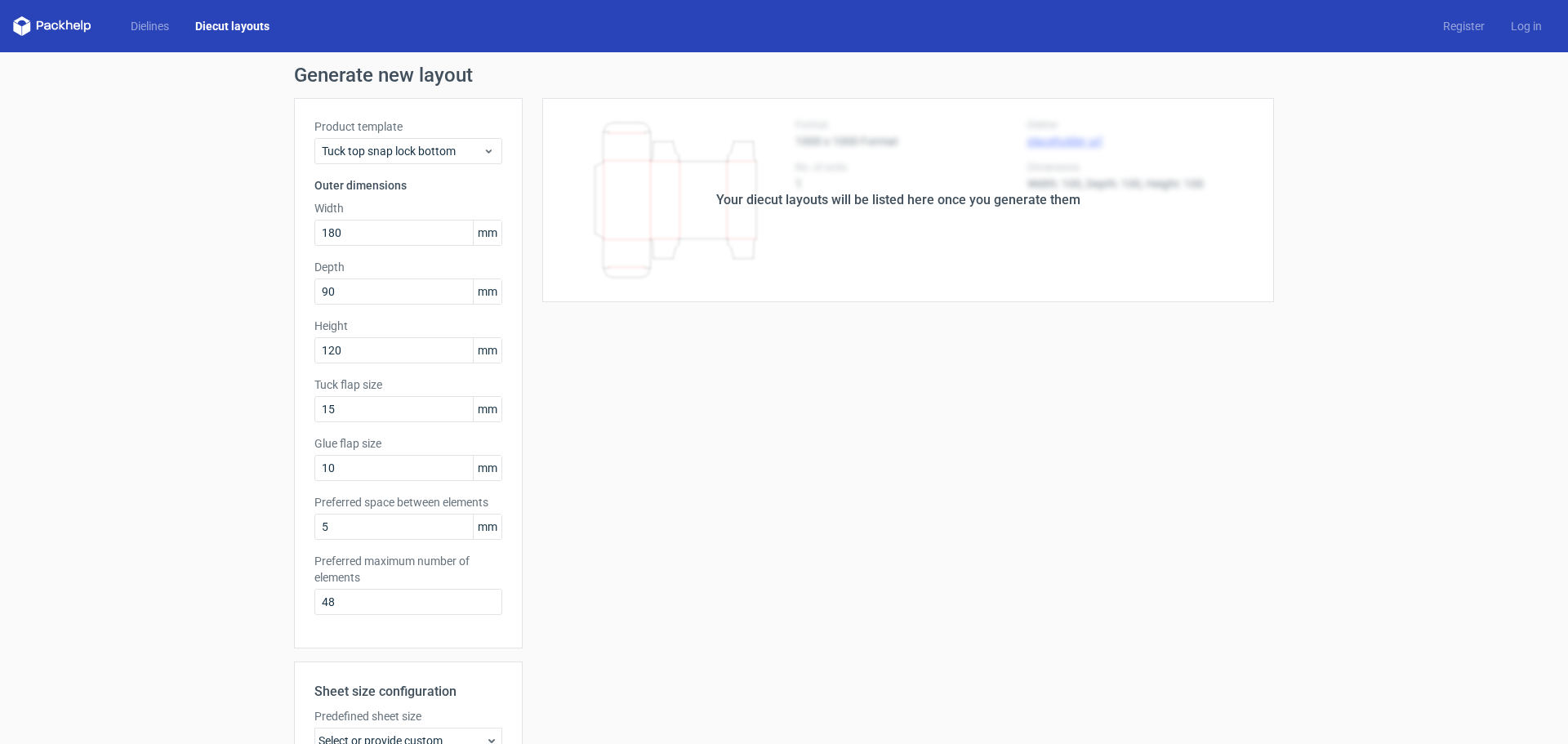
click at [815, 201] on div "Your diecut layouts will be listed here once you generate them" at bounding box center [897, 201] width 364 height 20
